Goal: Task Accomplishment & Management: Complete application form

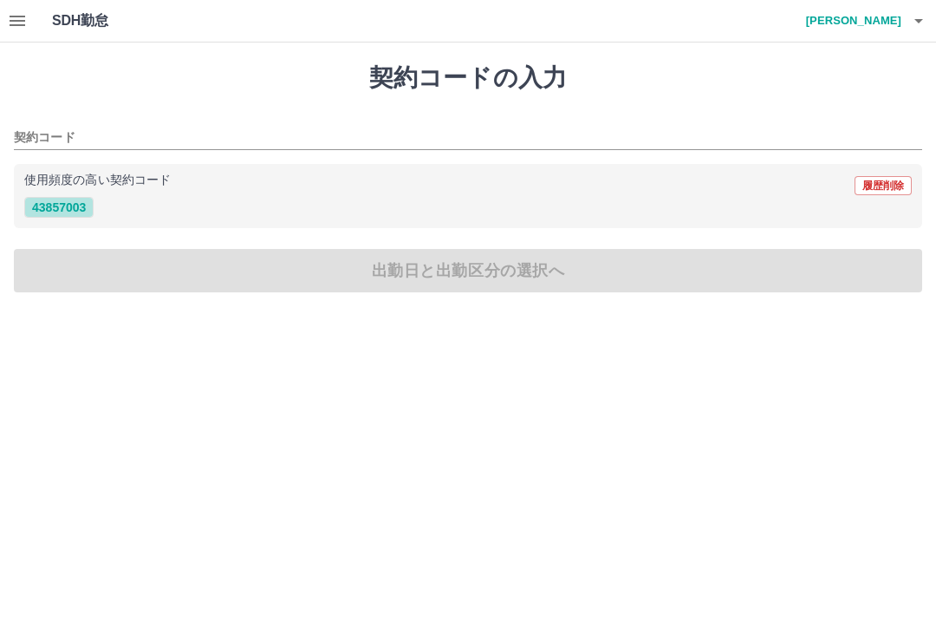
click at [92, 210] on button "43857003" at bounding box center [58, 207] width 69 height 21
type input "********"
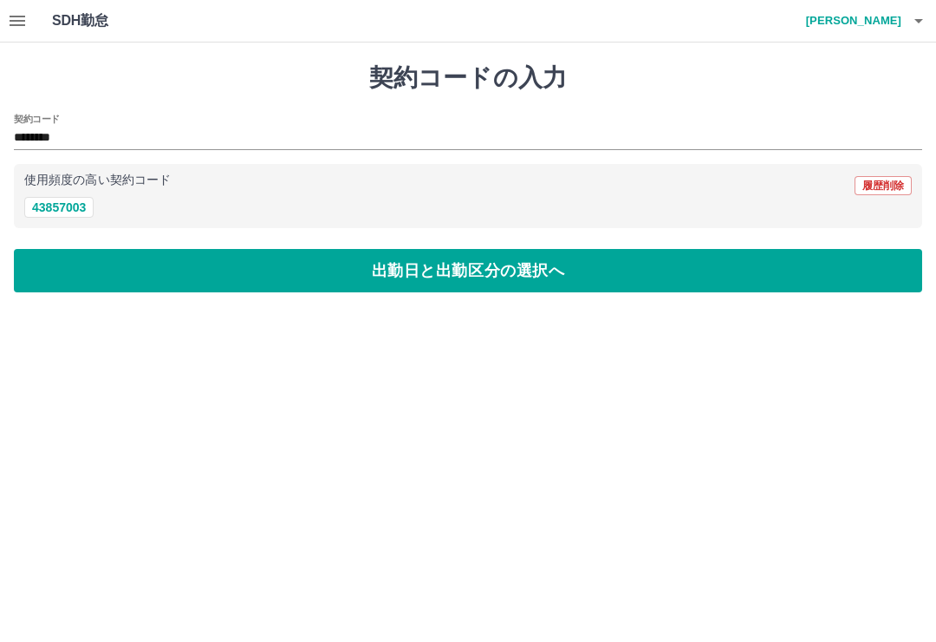
click at [452, 266] on button "出勤日と出勤区分の選択へ" at bounding box center [468, 270] width 909 height 43
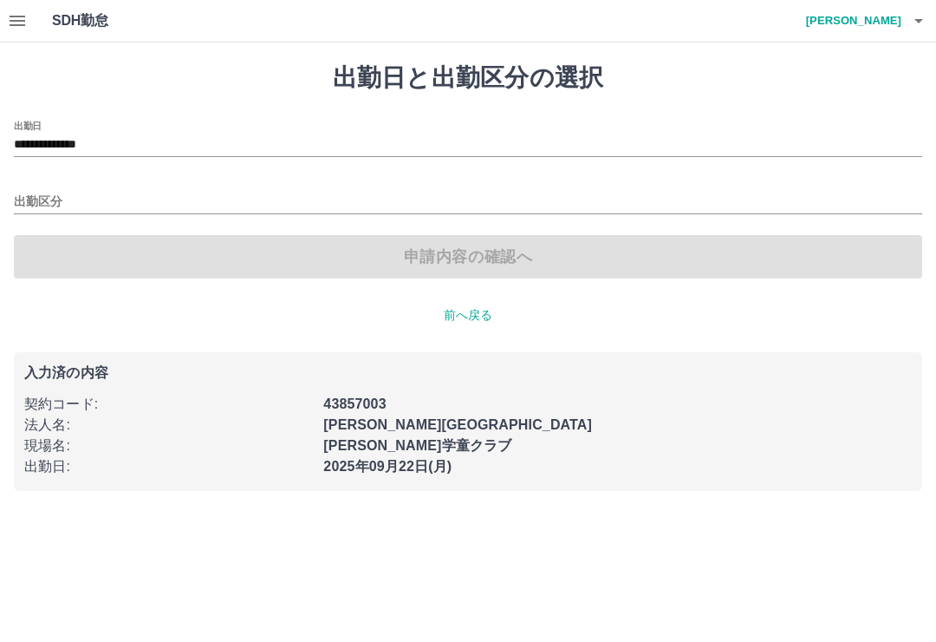
click at [87, 197] on input "出勤区分" at bounding box center [468, 203] width 909 height 22
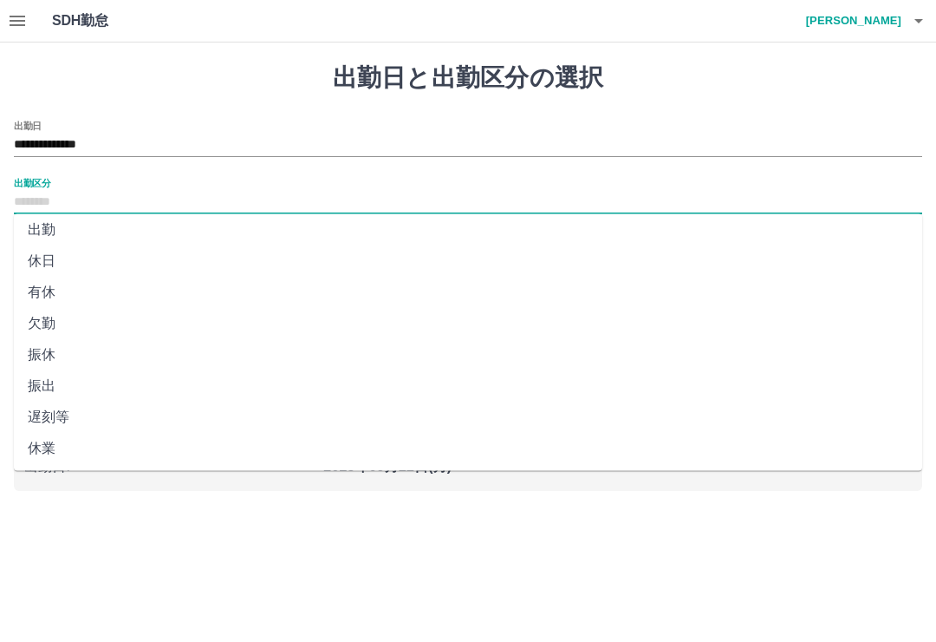
scroll to position [8, 0]
click at [85, 234] on li "出勤" at bounding box center [468, 228] width 909 height 31
type input "**"
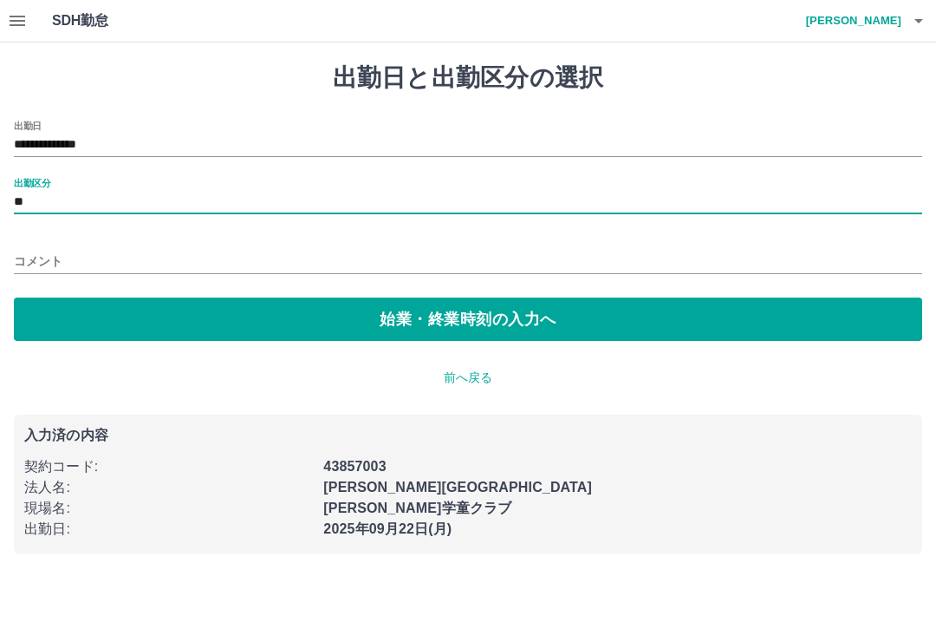
click at [413, 322] on button "始業・終業時刻の入力へ" at bounding box center [468, 318] width 909 height 43
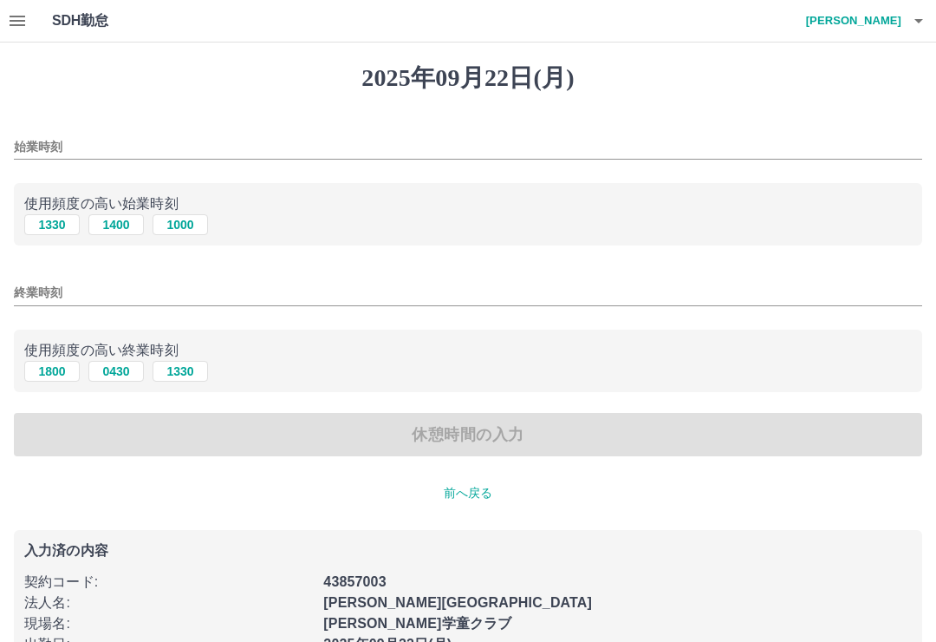
click at [125, 232] on button "1400" at bounding box center [115, 224] width 55 height 21
type input "****"
click at [55, 378] on button "1800" at bounding box center [51, 371] width 55 height 21
type input "****"
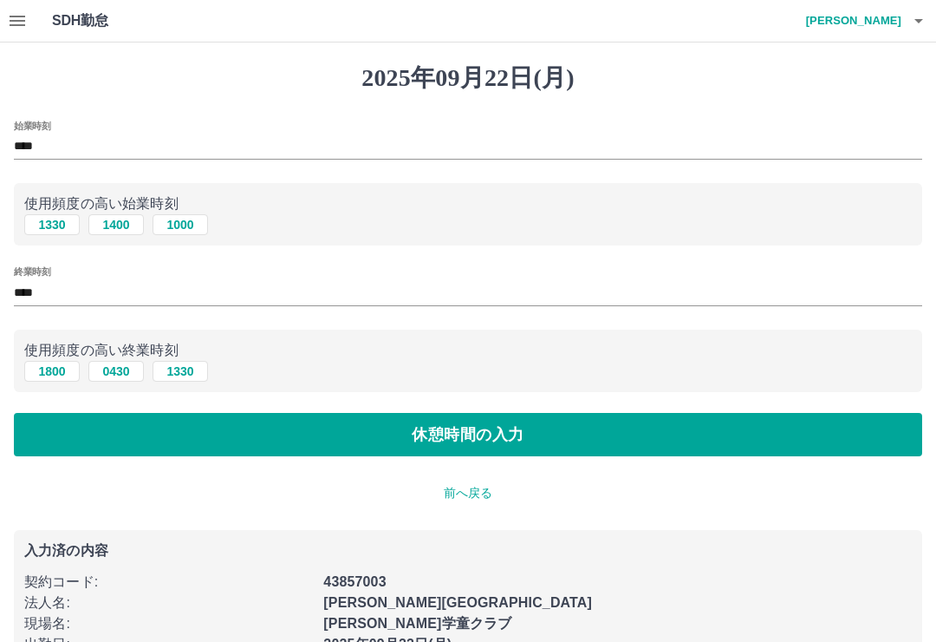
click at [455, 444] on button "休憩時間の入力" at bounding box center [468, 434] width 909 height 43
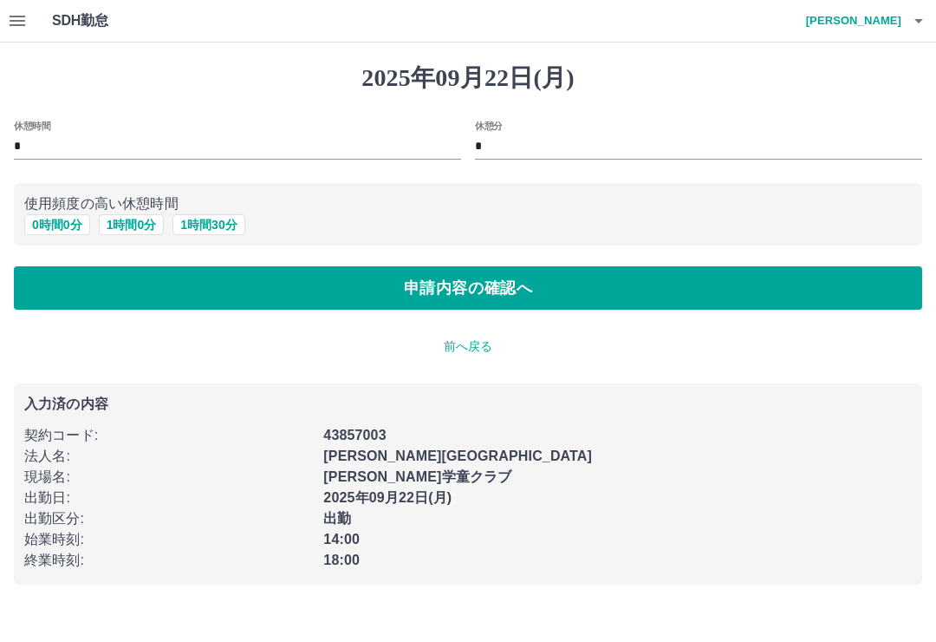
click at [458, 301] on button "申請内容の確認へ" at bounding box center [468, 287] width 909 height 43
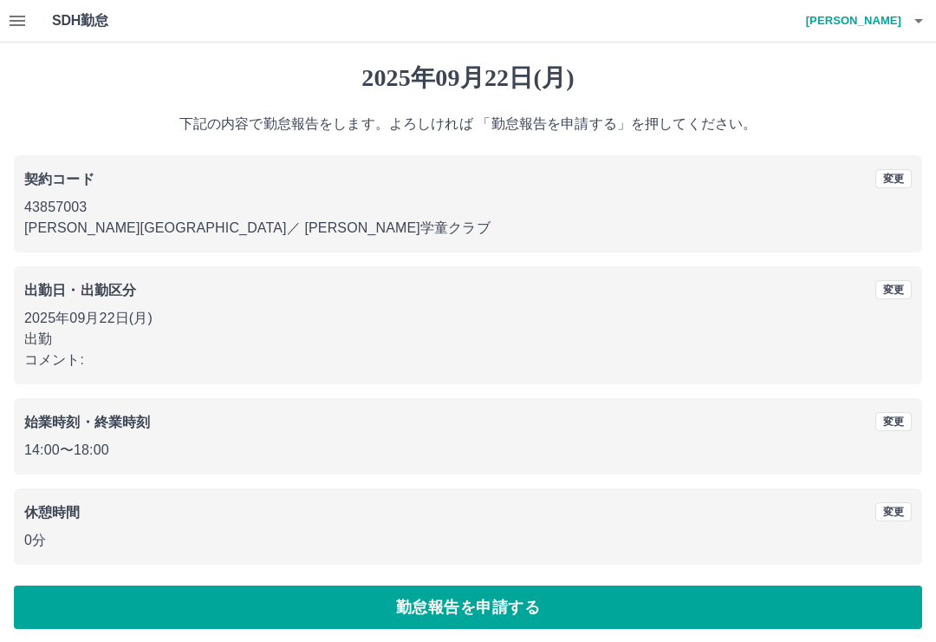
click at [459, 610] on button "勤怠報告を申請する" at bounding box center [468, 606] width 909 height 43
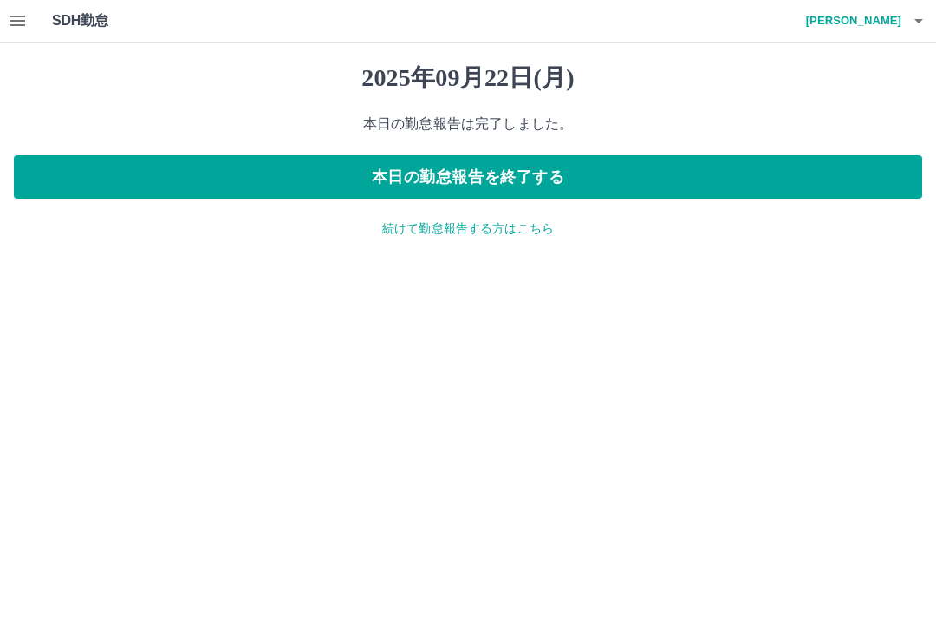
click at [449, 182] on button "本日の勤怠報告を終了する" at bounding box center [468, 176] width 909 height 43
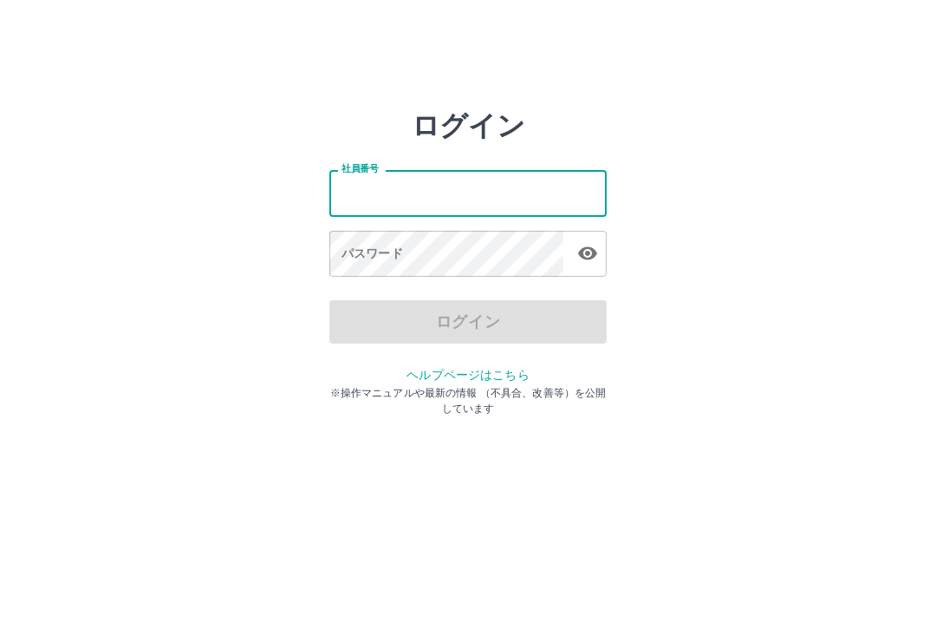
click at [762, 212] on div "ログイン 社員番号 社員番号 パスワード パスワード ログイン ヘルプページはこちら ※操作マニュアルや最新の情報 （不具合、改善等）を公開しています" at bounding box center [468, 247] width 936 height 277
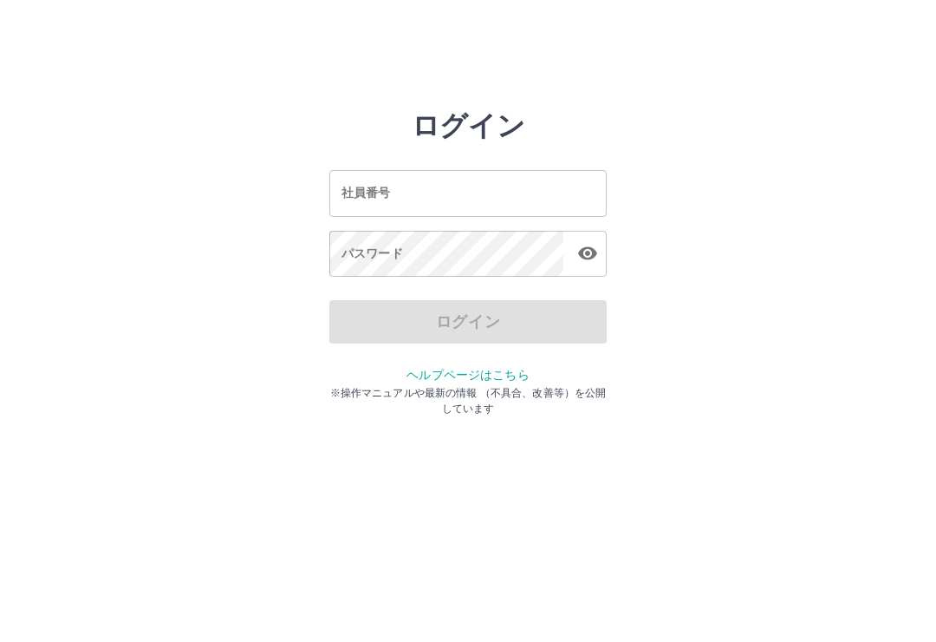
click at [496, 198] on input "社員番号" at bounding box center [467, 193] width 277 height 46
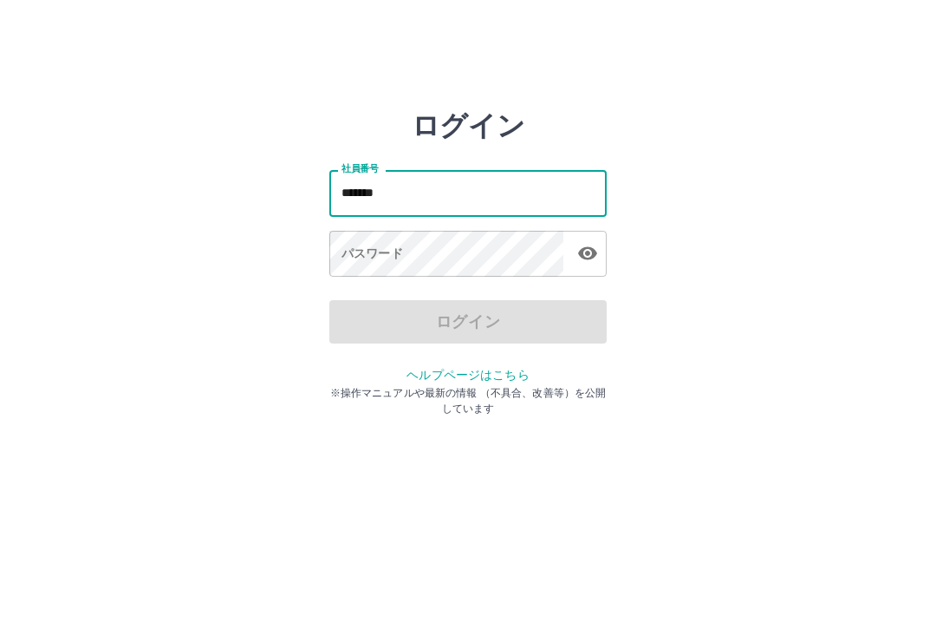
type input "*******"
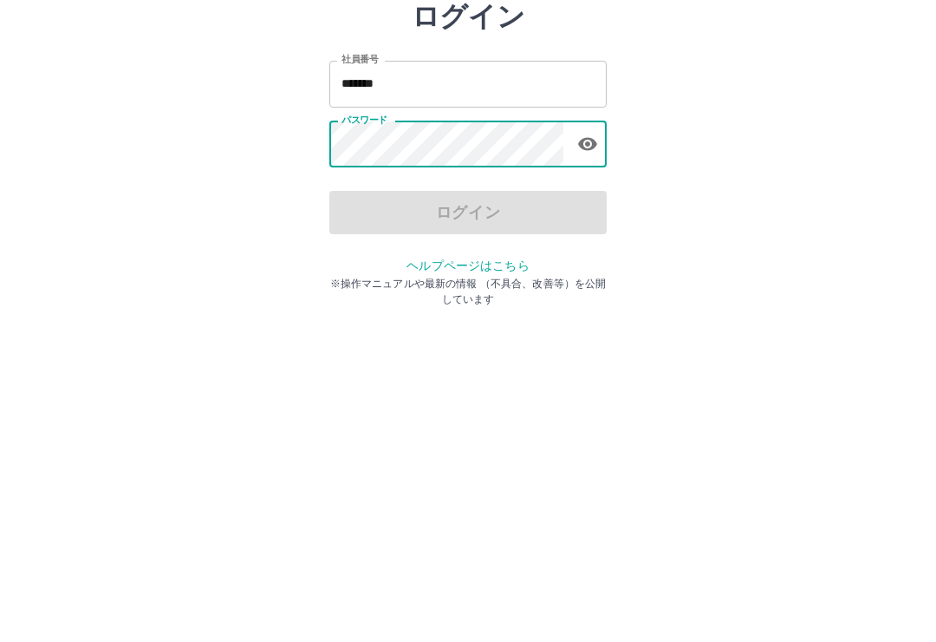
click at [589, 243] on icon "button" at bounding box center [587, 253] width 21 height 21
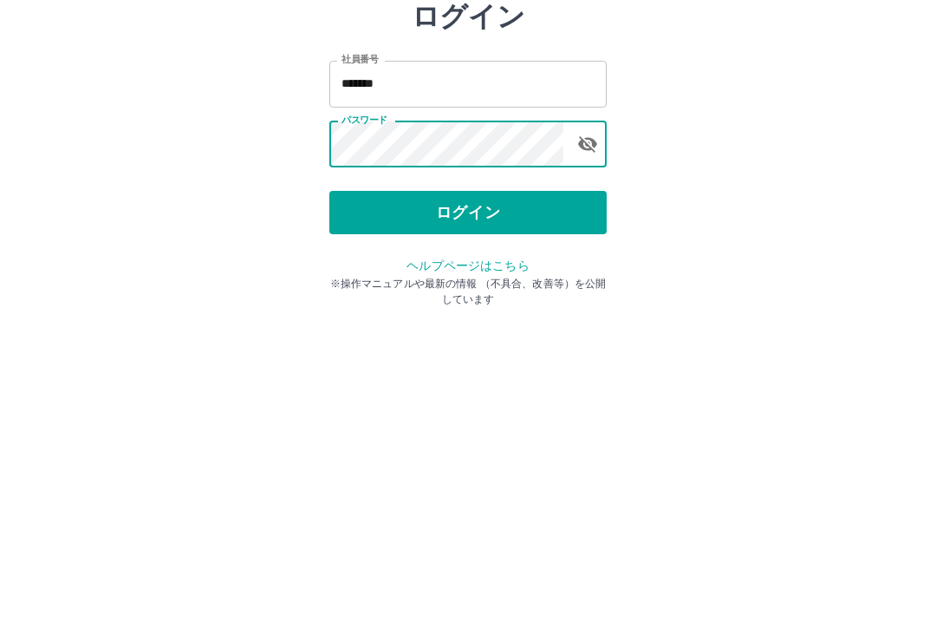
click at [517, 300] on button "ログイン" at bounding box center [467, 321] width 277 height 43
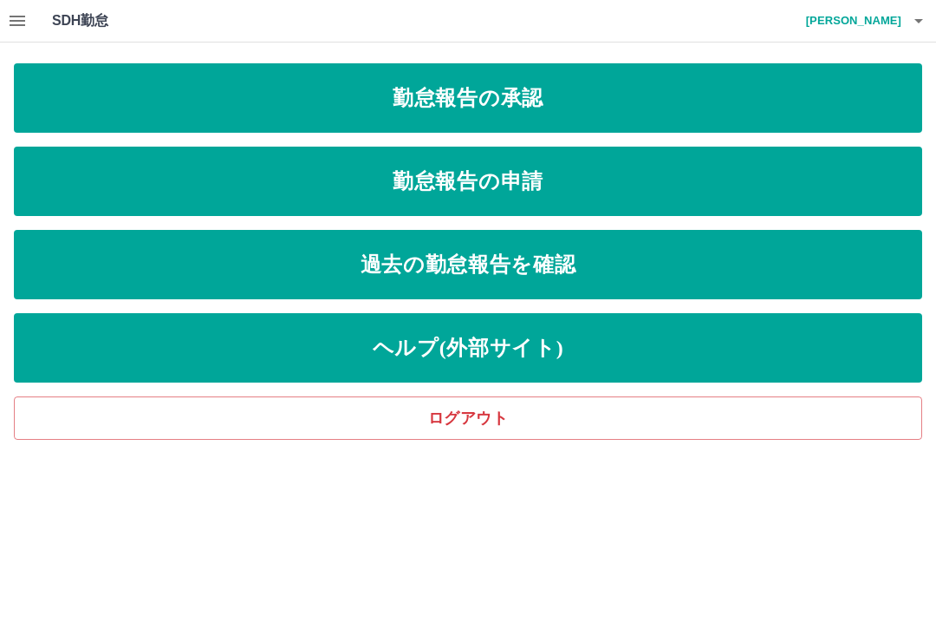
click at [609, 180] on link "勤怠報告の申請" at bounding box center [468, 181] width 909 height 69
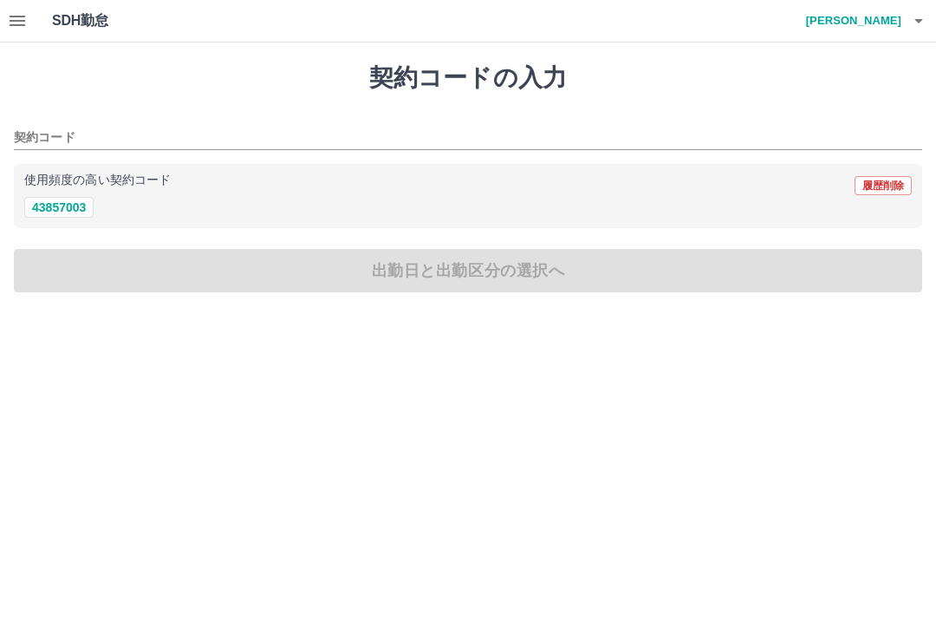
click at [88, 206] on button "43857003" at bounding box center [58, 207] width 69 height 21
type input "********"
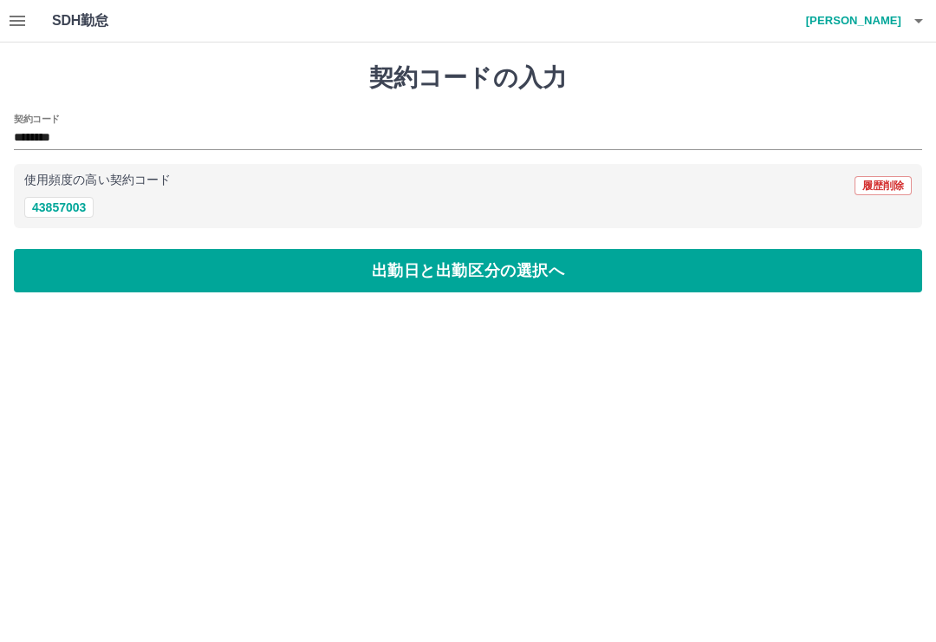
click at [590, 286] on button "出勤日と出勤区分の選択へ" at bounding box center [468, 270] width 909 height 43
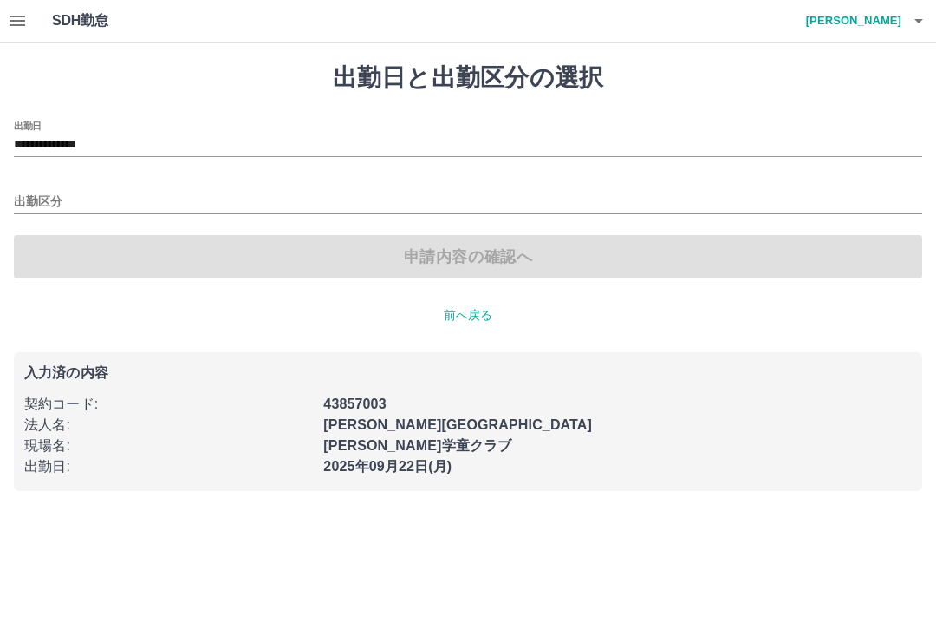
click at [45, 197] on input "出勤区分" at bounding box center [468, 203] width 909 height 22
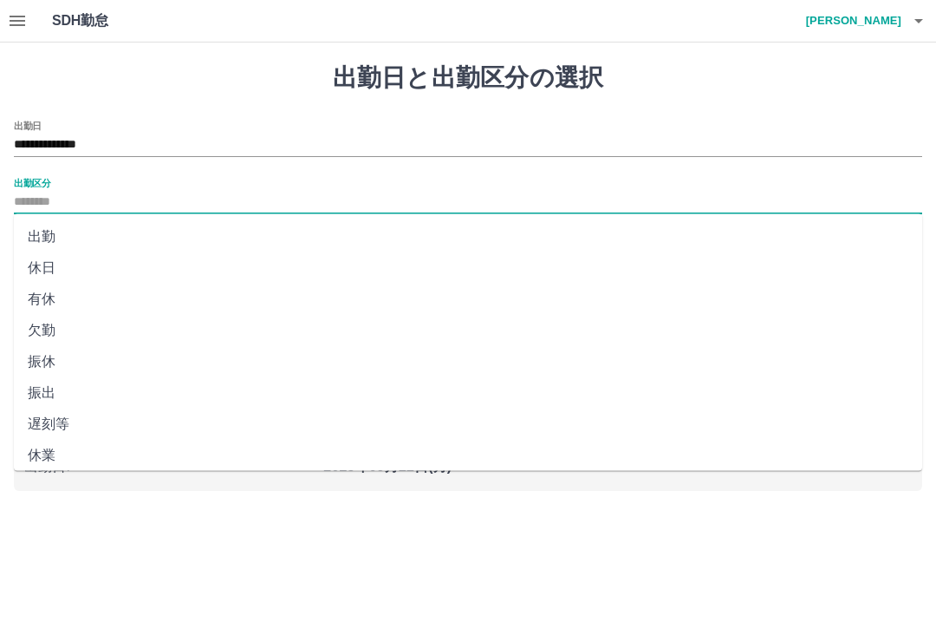
click at [49, 243] on li "出勤" at bounding box center [468, 236] width 909 height 31
type input "**"
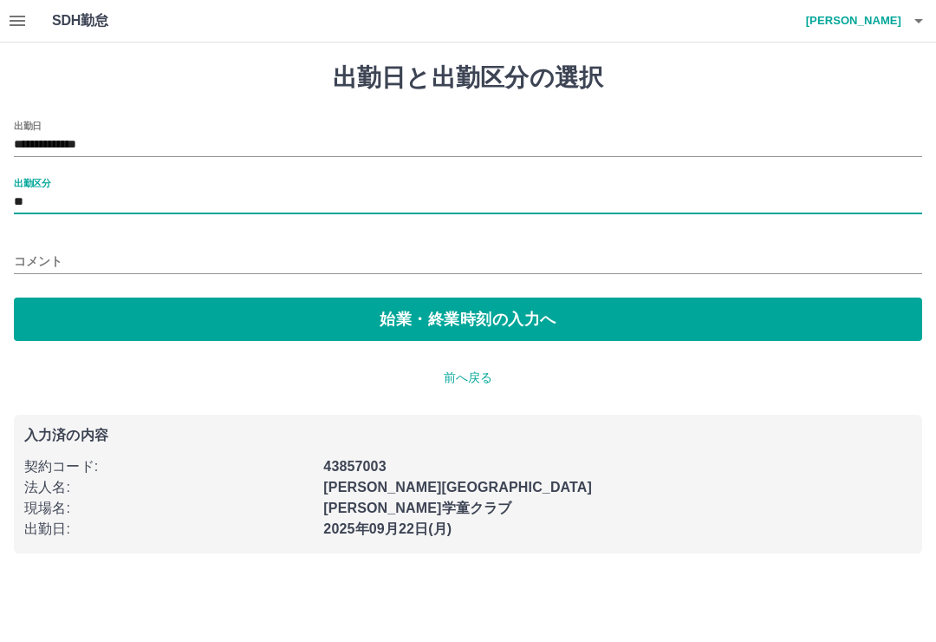
click at [585, 329] on button "始業・終業時刻の入力へ" at bounding box center [468, 318] width 909 height 43
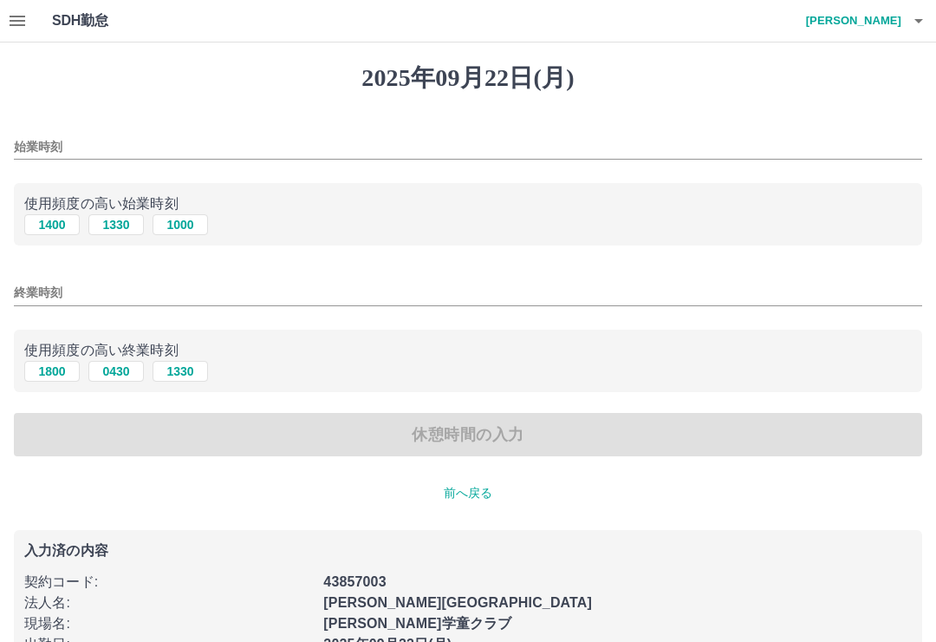
click at [64, 226] on button "1400" at bounding box center [51, 224] width 55 height 21
type input "****"
click at [67, 371] on button "1800" at bounding box center [51, 371] width 55 height 21
type input "****"
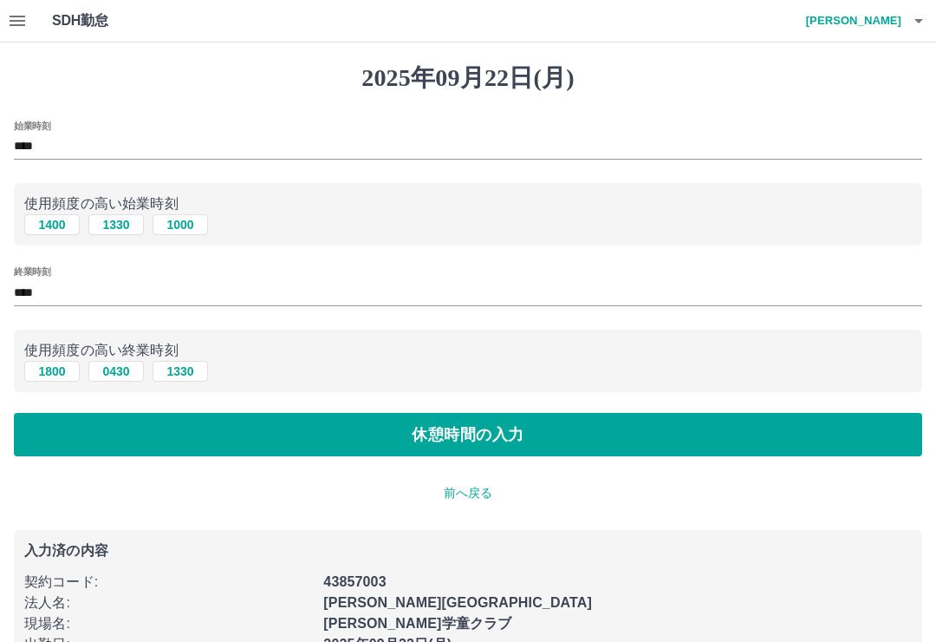
click at [560, 446] on button "休憩時間の入力" at bounding box center [468, 434] width 909 height 43
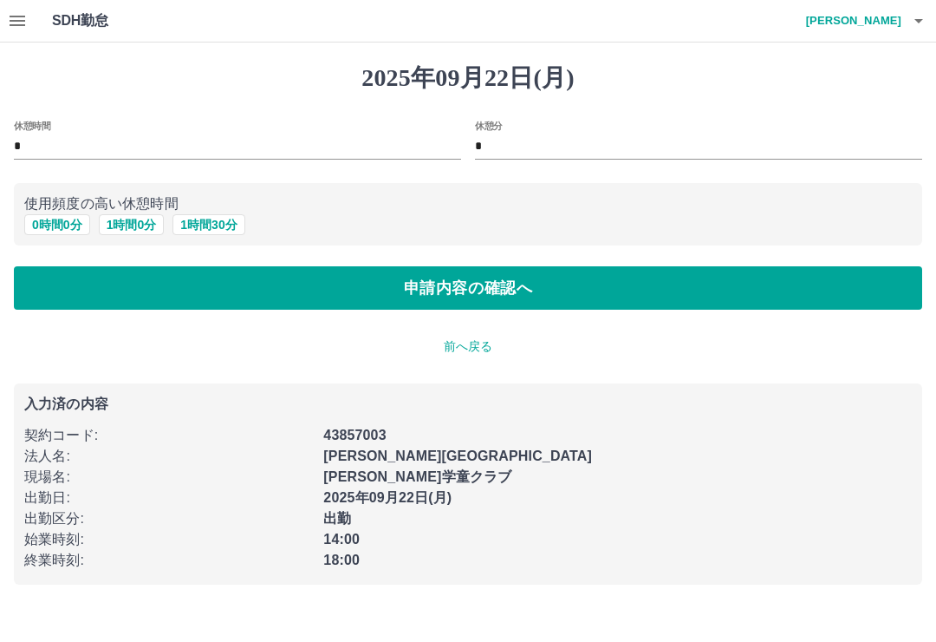
click at [573, 291] on button "申請内容の確認へ" at bounding box center [468, 287] width 909 height 43
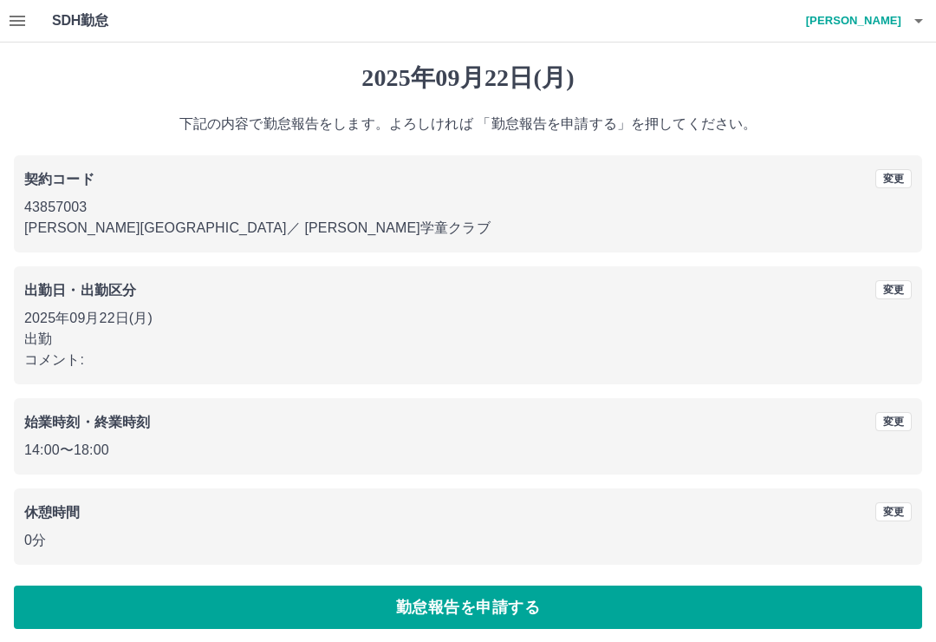
click at [584, 608] on button "勤怠報告を申請する" at bounding box center [468, 606] width 909 height 43
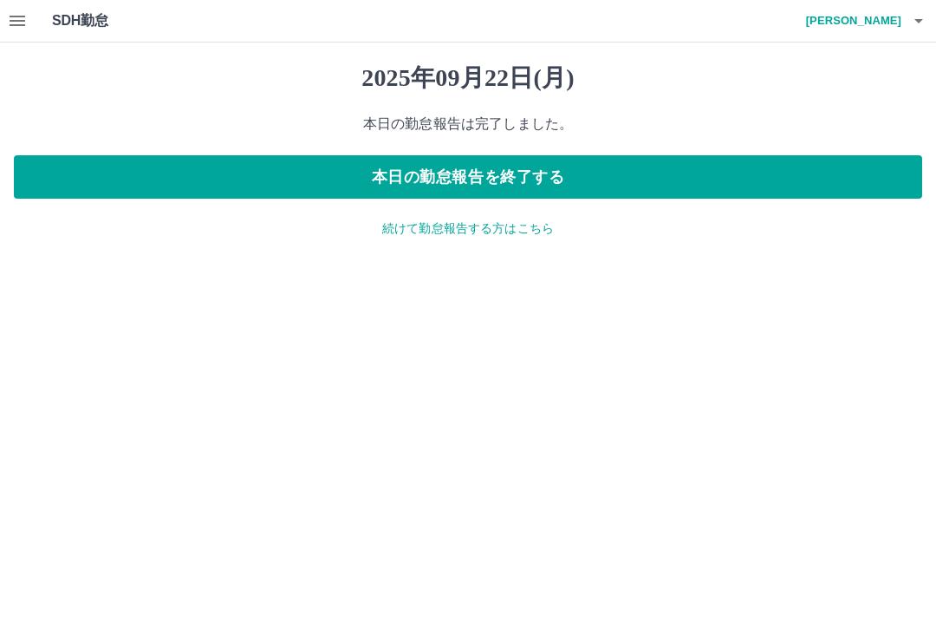
click at [590, 178] on button "本日の勤怠報告を終了する" at bounding box center [468, 176] width 909 height 43
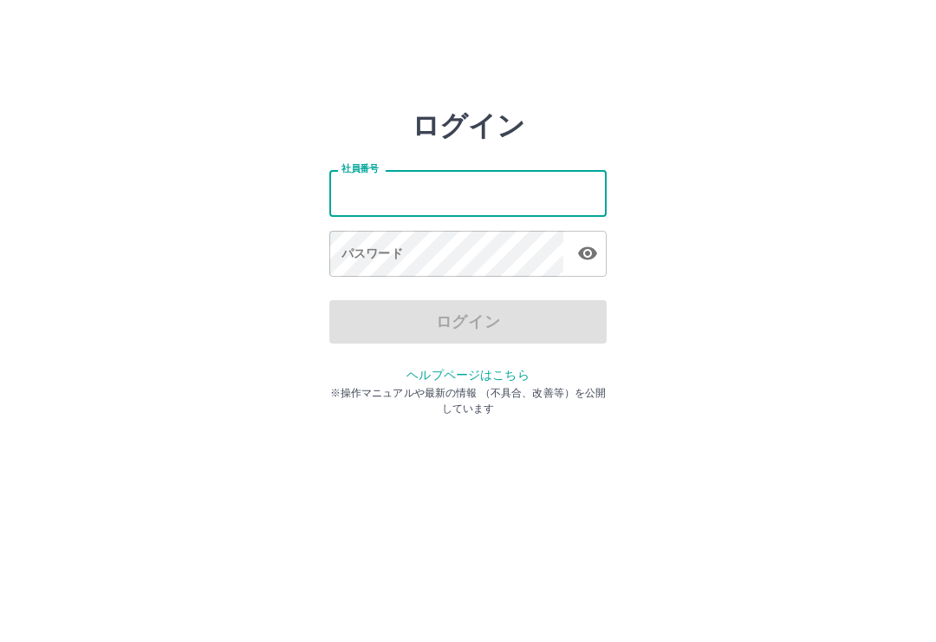
click at [716, 209] on div "ログイン 社員番号 社員番号 パスワード パスワード ログイン ヘルプページはこちら ※操作マニュアルや最新の情報 （不具合、改善等）を公開しています" at bounding box center [468, 247] width 936 height 277
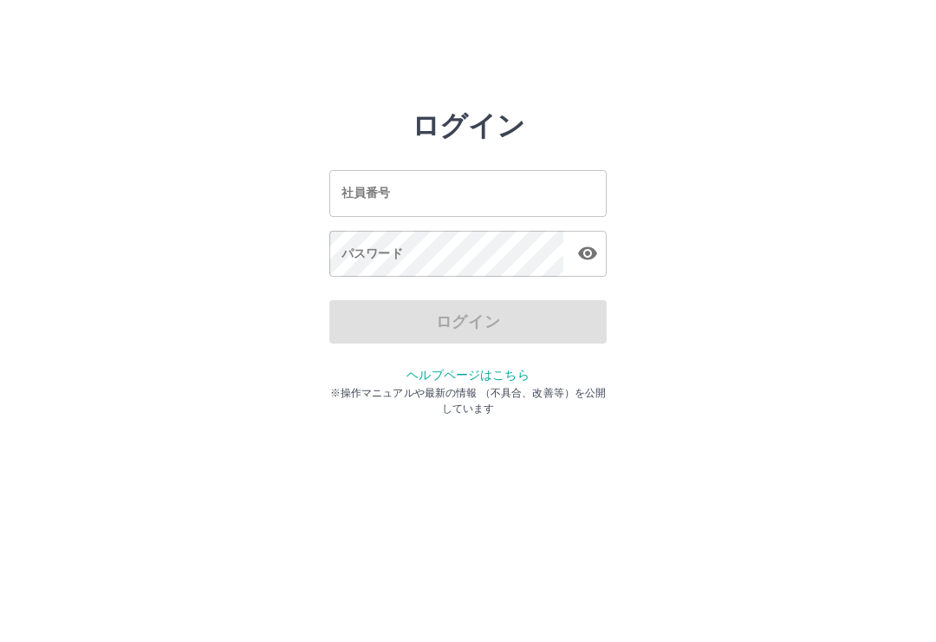
click at [495, 199] on input "社員番号" at bounding box center [467, 193] width 277 height 46
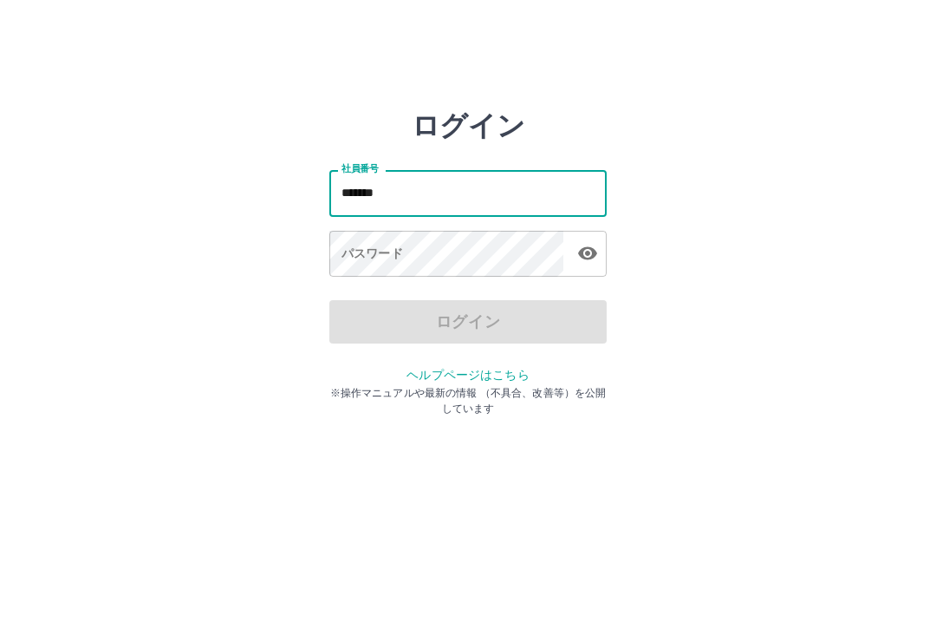
type input "*******"
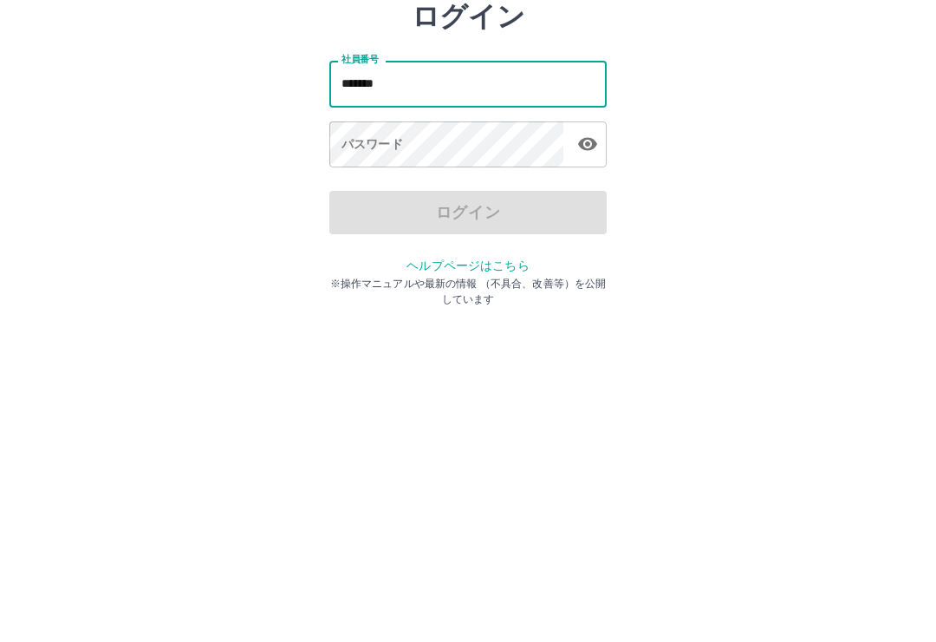
click at [590, 243] on icon "button" at bounding box center [587, 253] width 21 height 21
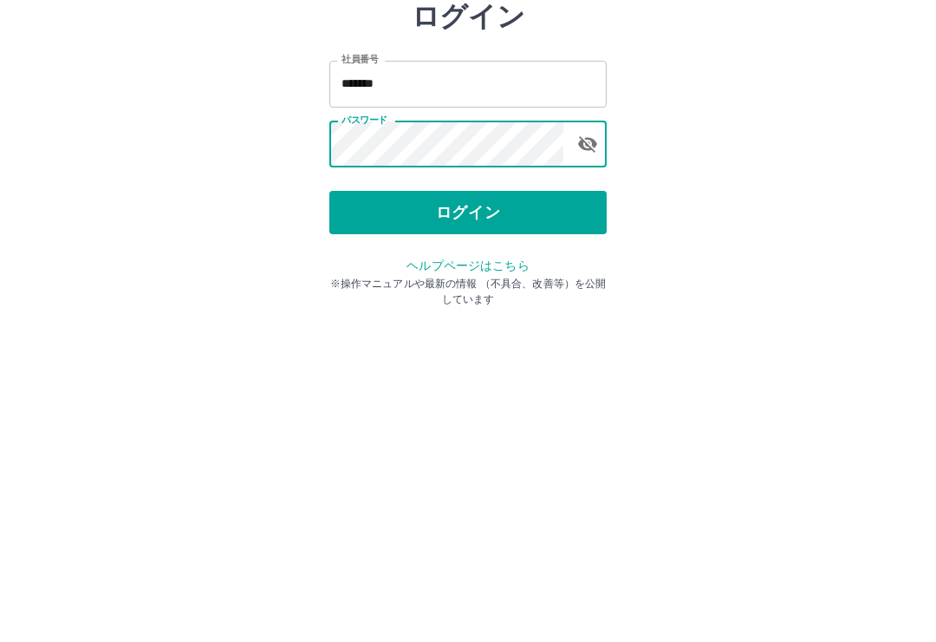
click at [541, 300] on button "ログイン" at bounding box center [467, 321] width 277 height 43
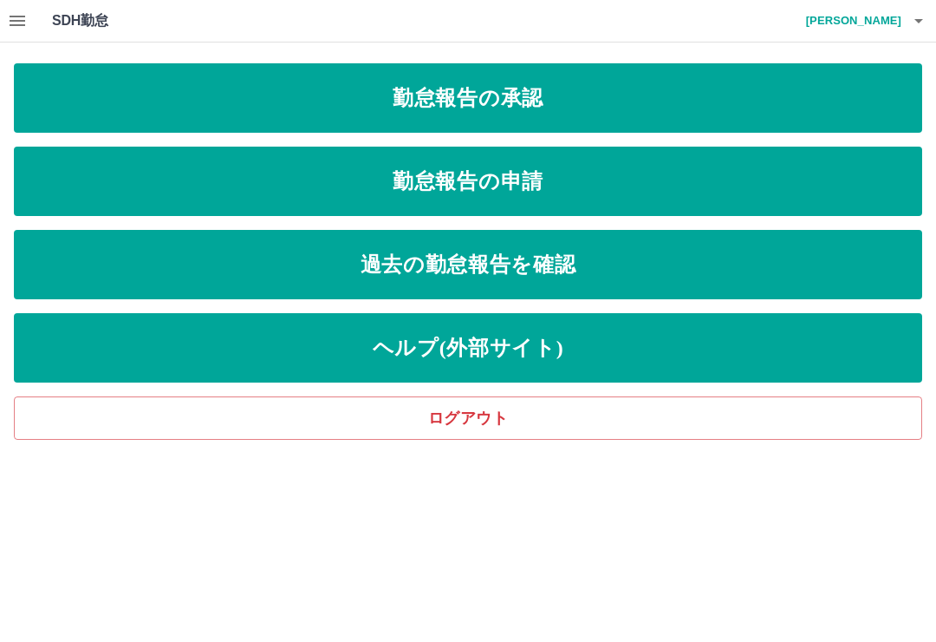
click at [534, 103] on link "勤怠報告の承認" at bounding box center [468, 97] width 909 height 69
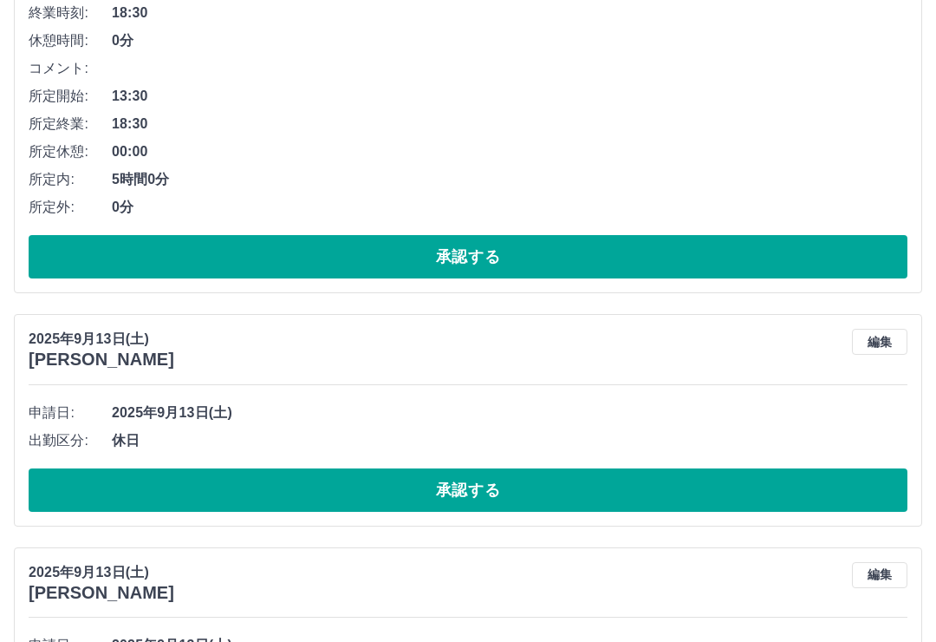
scroll to position [2408, 0]
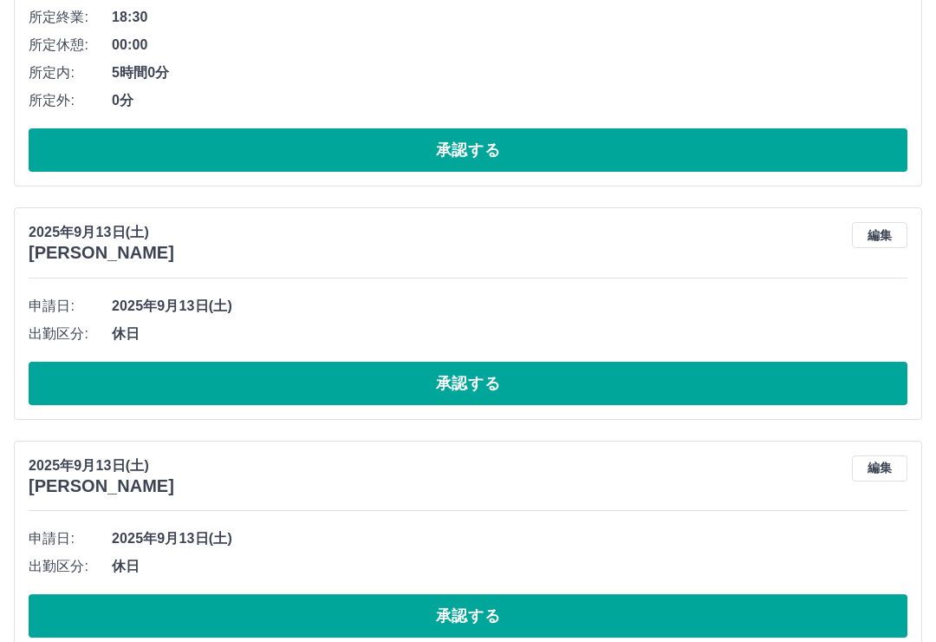
click at [661, 618] on button "承認する" at bounding box center [468, 615] width 879 height 43
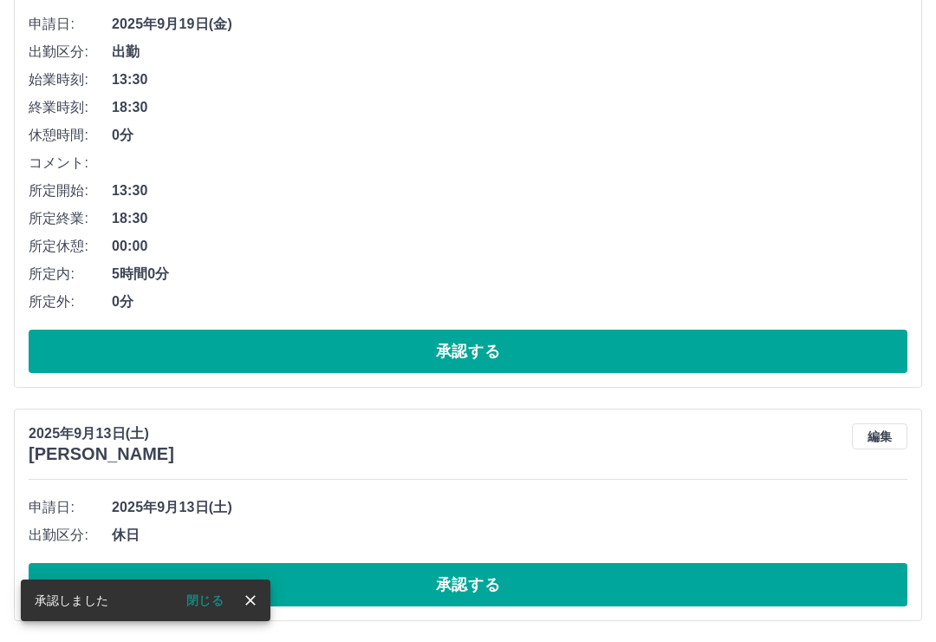
scroll to position [2176, 0]
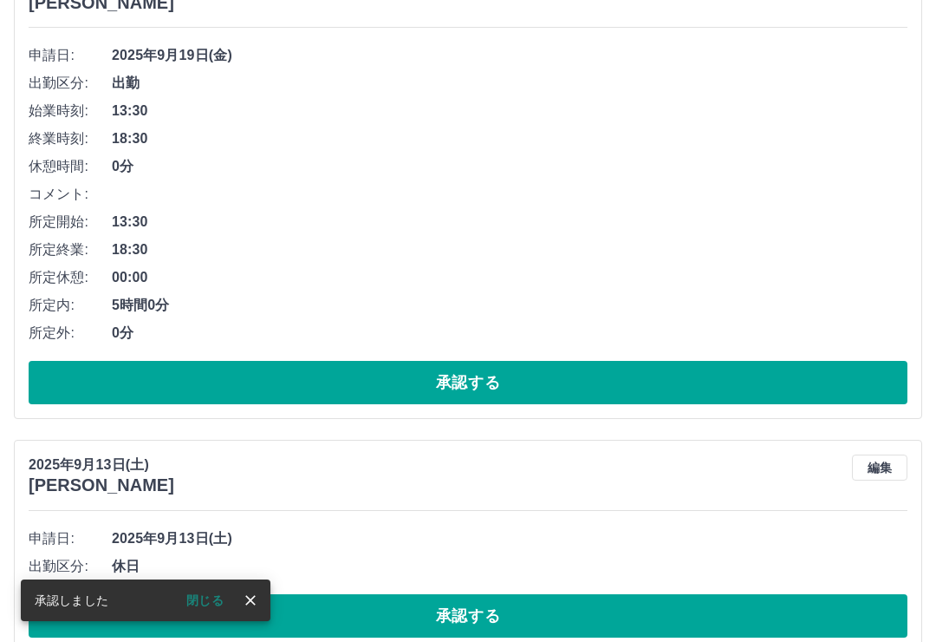
click at [263, 613] on button "close" at bounding box center [251, 600] width 26 height 26
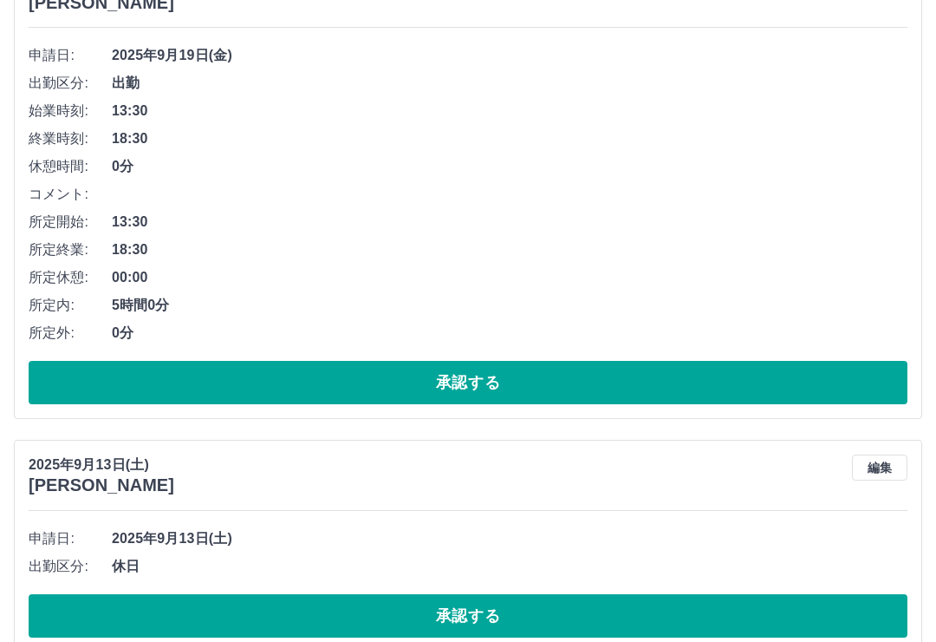
click at [542, 620] on button "承認する" at bounding box center [468, 615] width 879 height 43
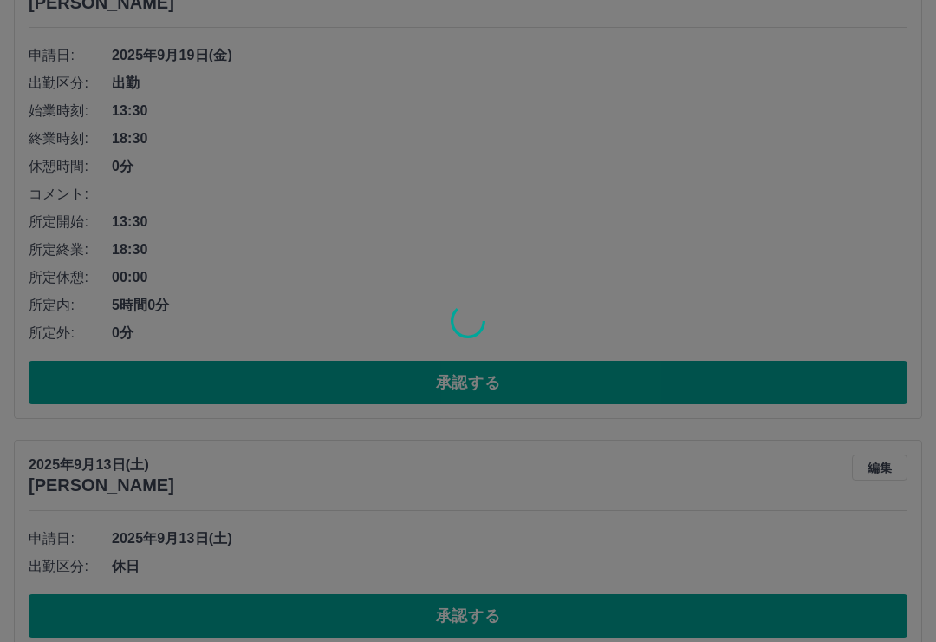
scroll to position [1944, 0]
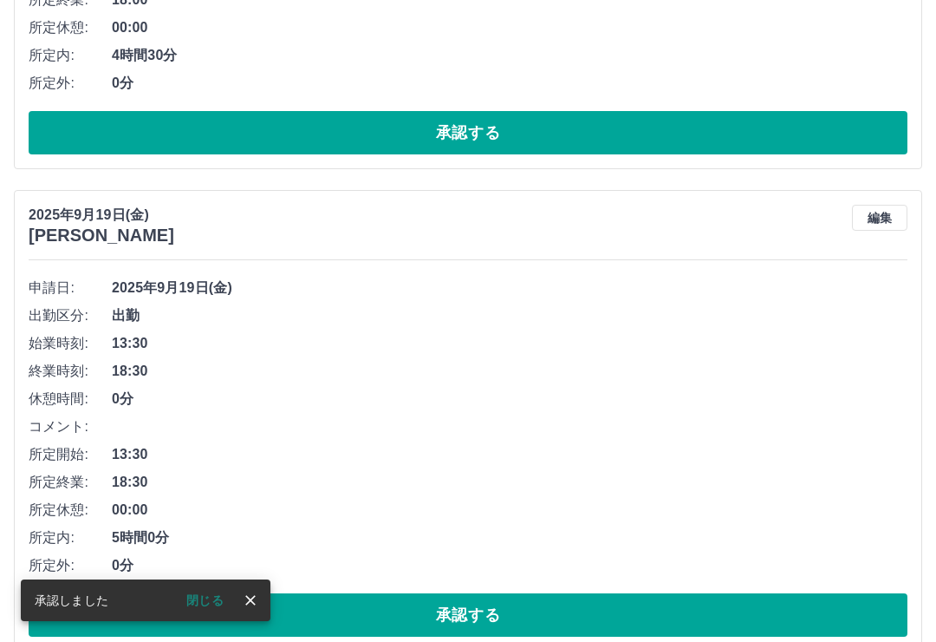
click at [256, 609] on icon "close" at bounding box center [250, 599] width 17 height 17
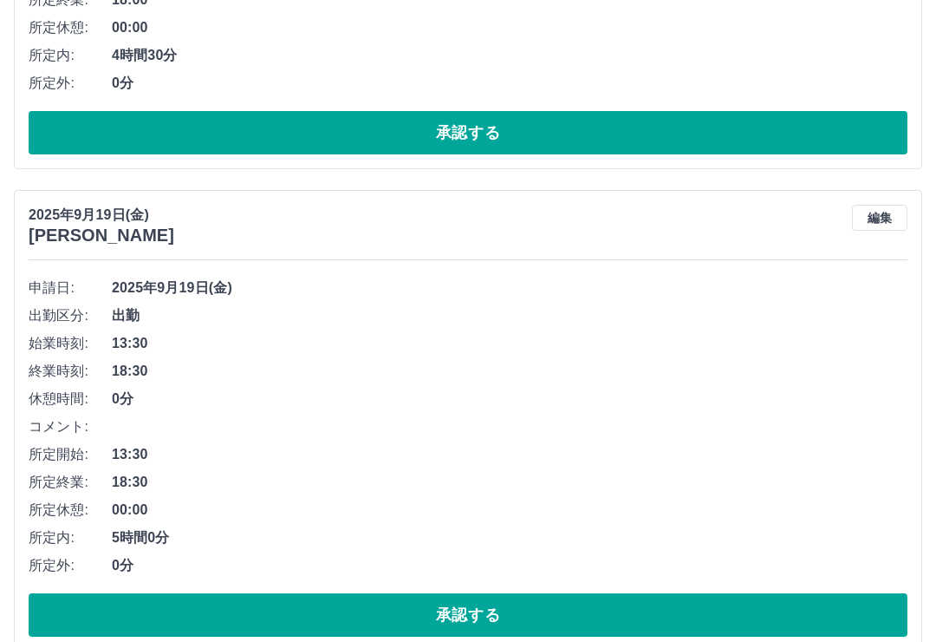
click at [497, 612] on button "承認する" at bounding box center [468, 614] width 879 height 43
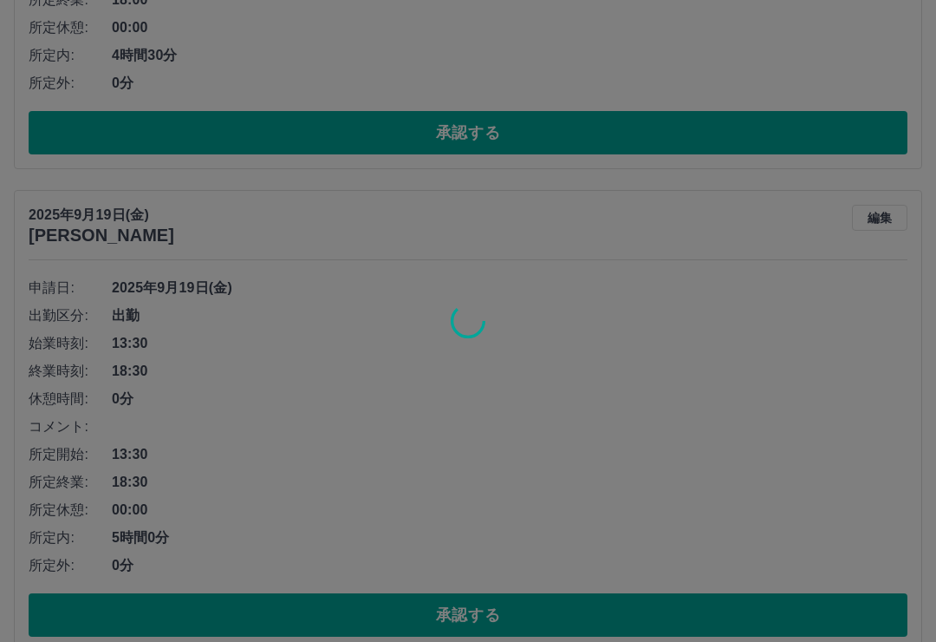
scroll to position [1462, 0]
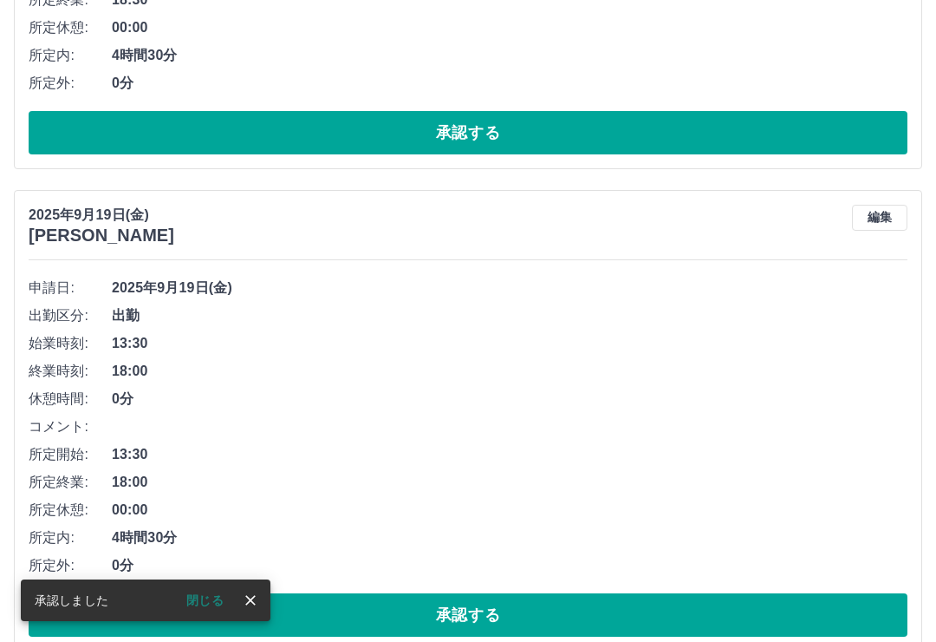
click at [257, 613] on button "close" at bounding box center [251, 600] width 26 height 26
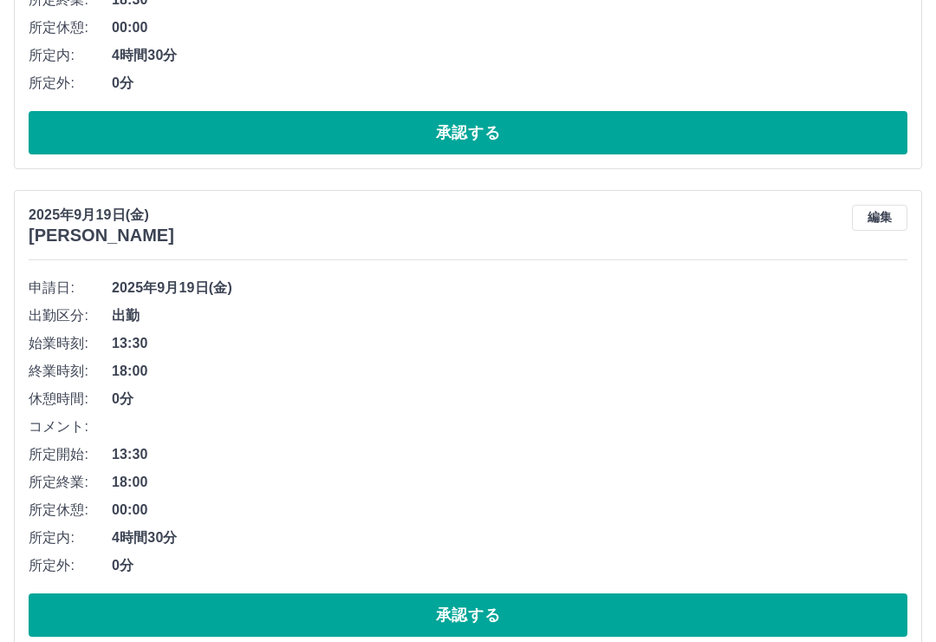
click at [500, 609] on button "承認する" at bounding box center [468, 614] width 879 height 43
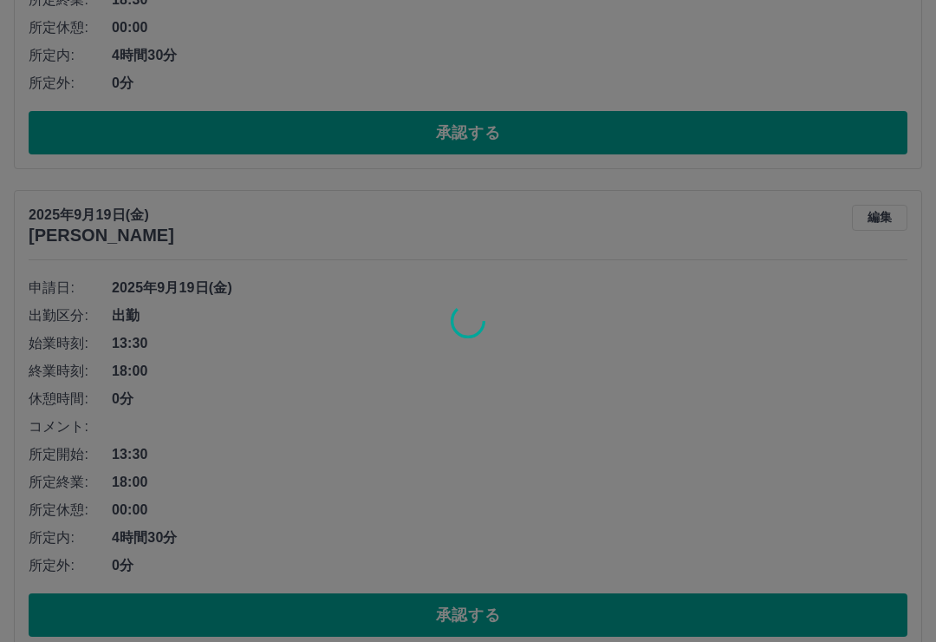
scroll to position [980, 0]
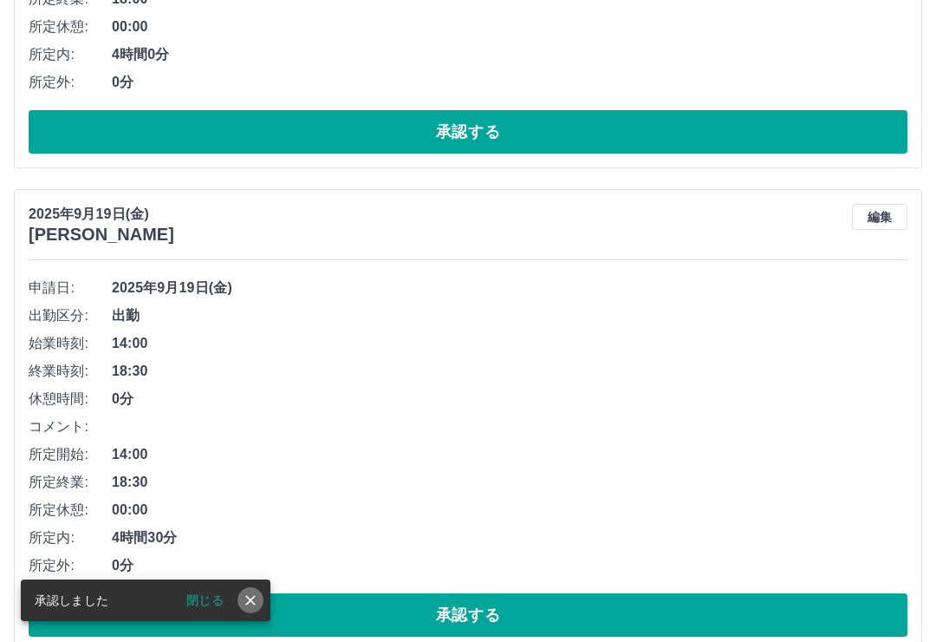
click at [255, 605] on icon "close" at bounding box center [250, 600] width 10 height 10
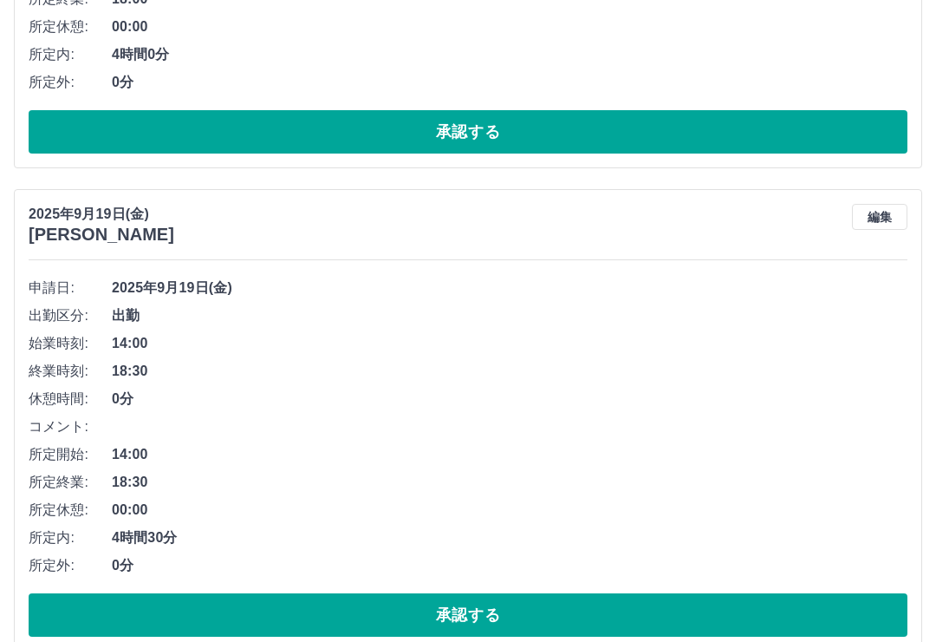
click at [504, 618] on button "承認する" at bounding box center [468, 614] width 879 height 43
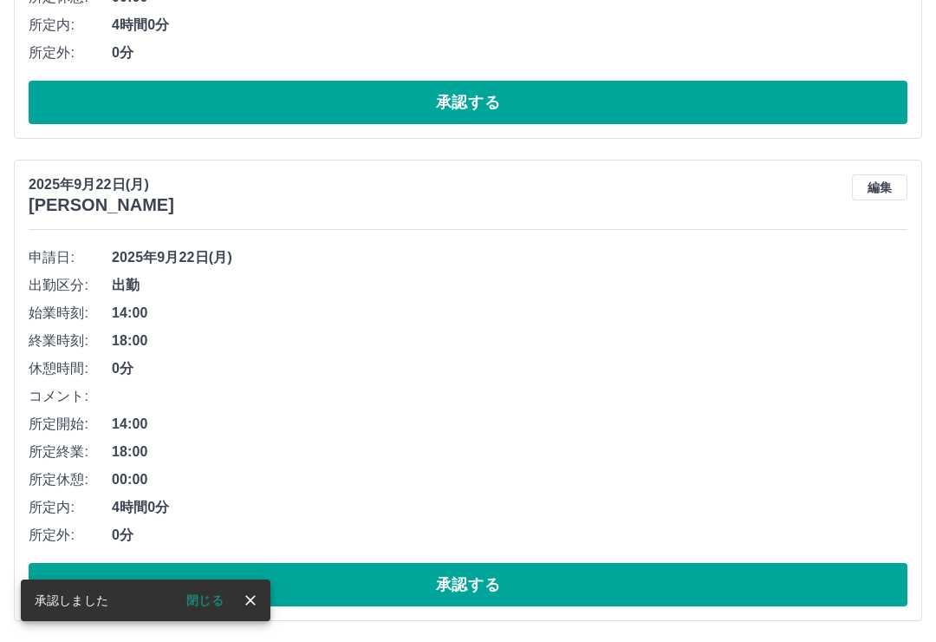
scroll to position [498, 0]
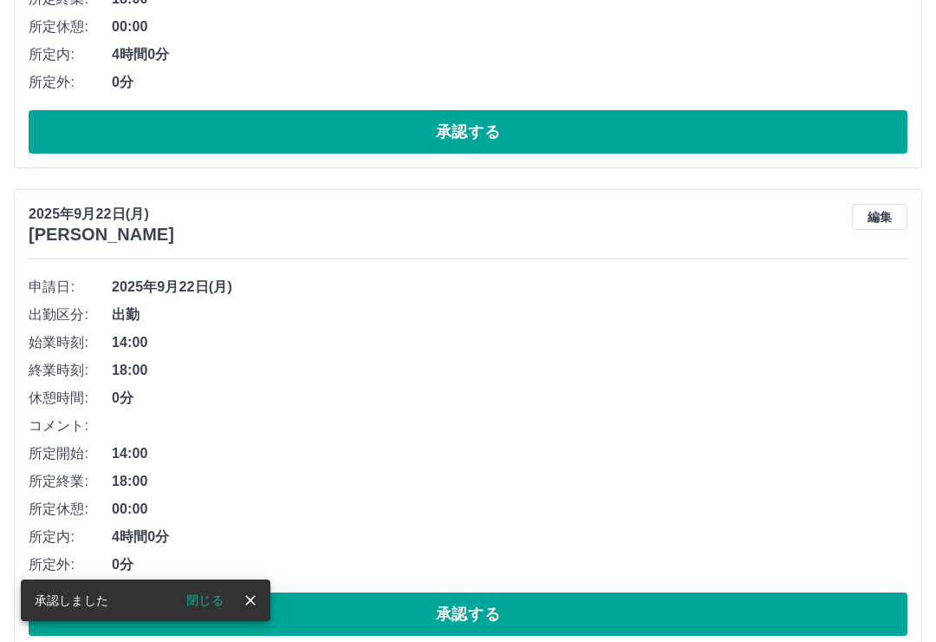
click at [252, 609] on icon "close" at bounding box center [250, 599] width 17 height 17
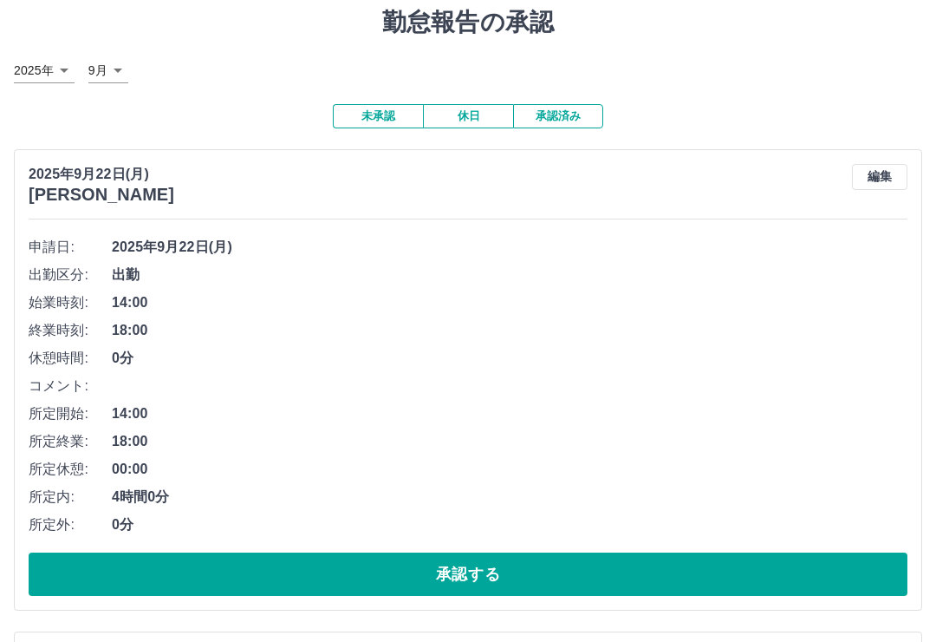
scroll to position [0, 0]
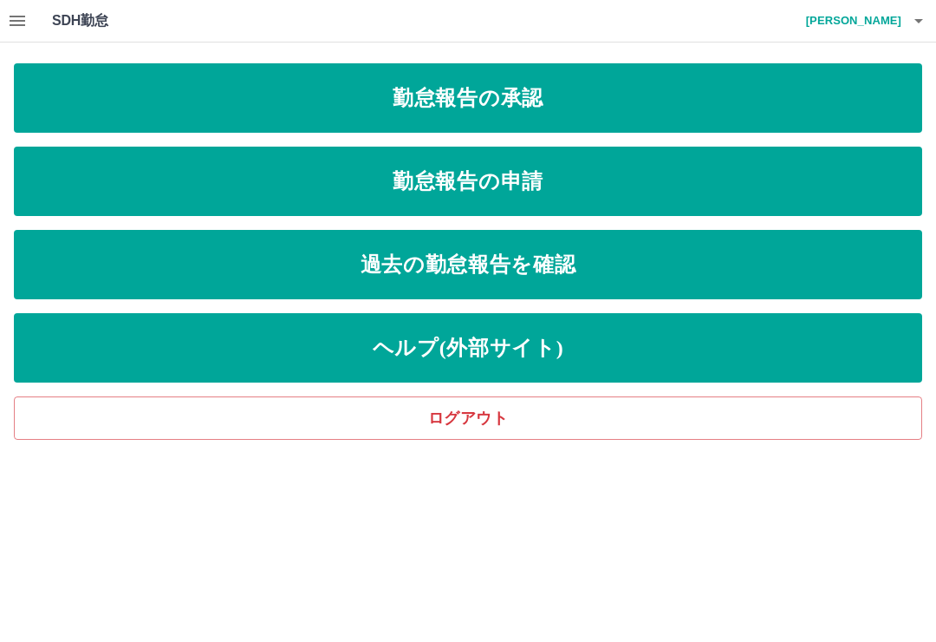
click at [869, 19] on h4 "永野　しげ子" at bounding box center [850, 21] width 104 height 42
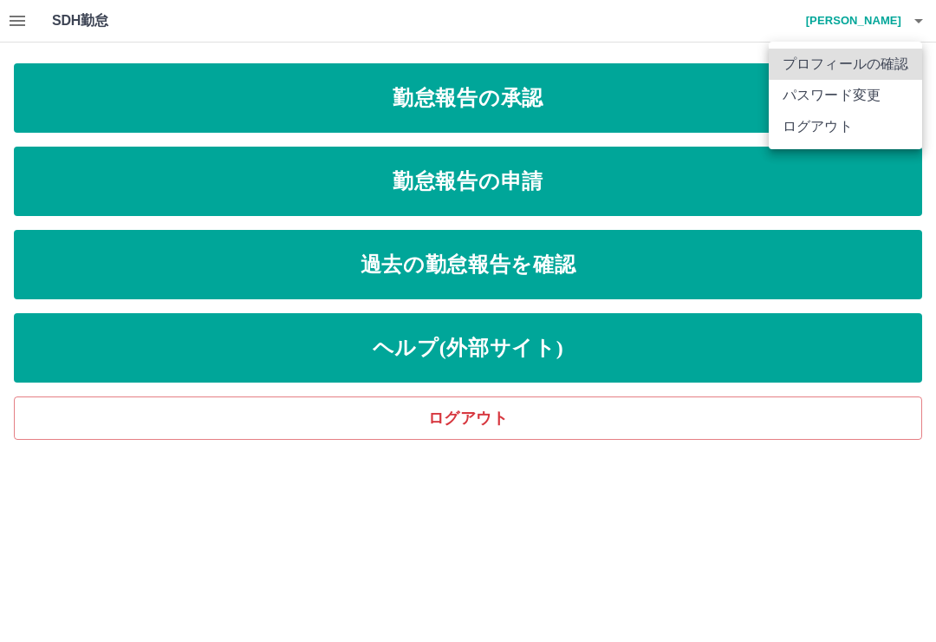
click at [831, 131] on li "ログアウト" at bounding box center [845, 126] width 153 height 31
